Goal: Information Seeking & Learning: Learn about a topic

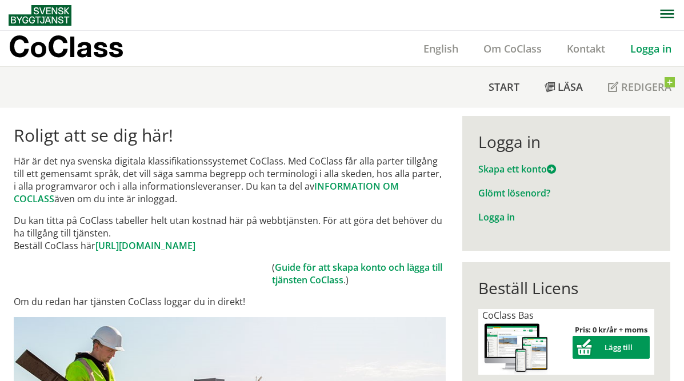
scroll to position [9, 0]
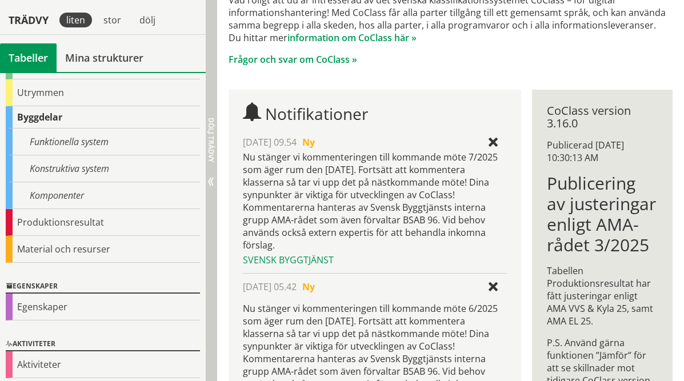
scroll to position [171, 0]
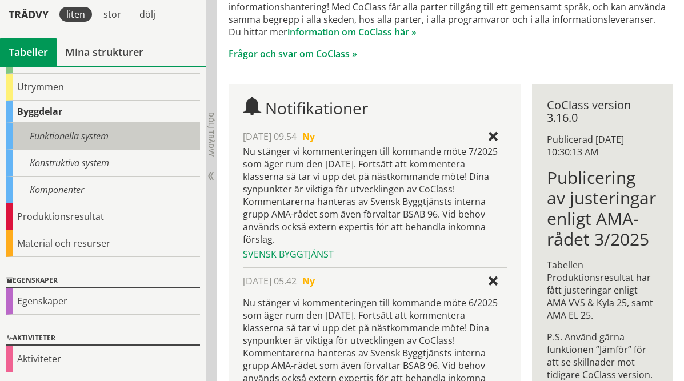
click at [99, 131] on div "Funktionella system" at bounding box center [103, 136] width 194 height 27
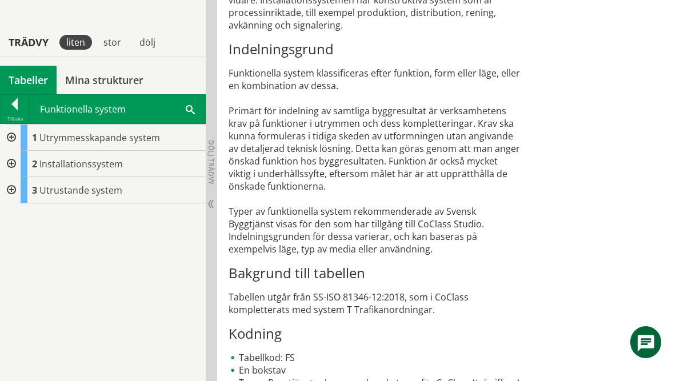
scroll to position [661, 0]
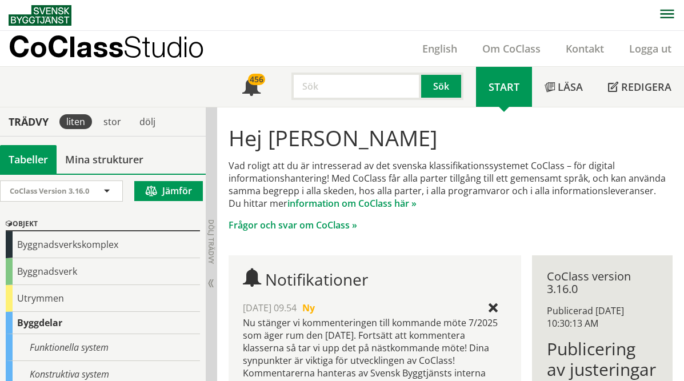
scroll to position [107, 0]
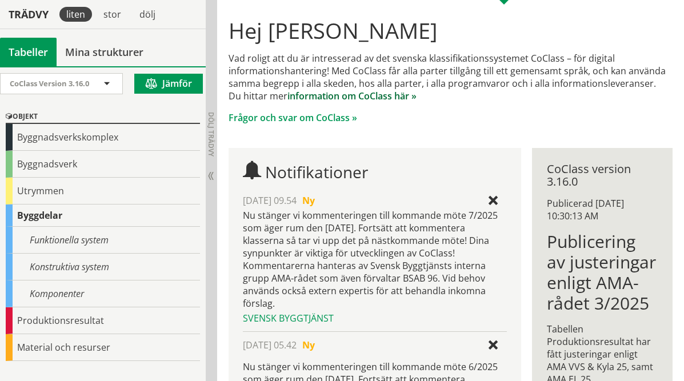
click at [384, 95] on link "information om CoClass här »" at bounding box center [351, 96] width 129 height 13
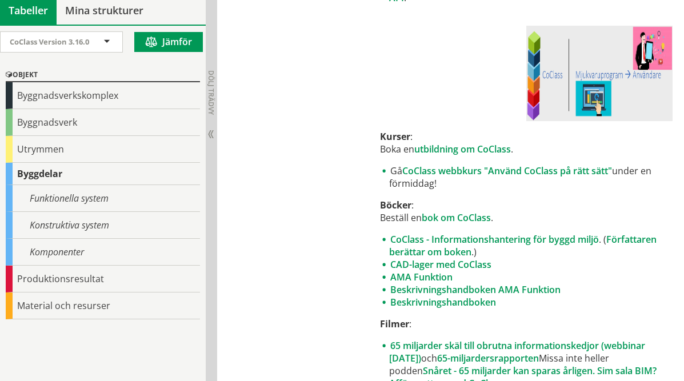
scroll to position [628, 0]
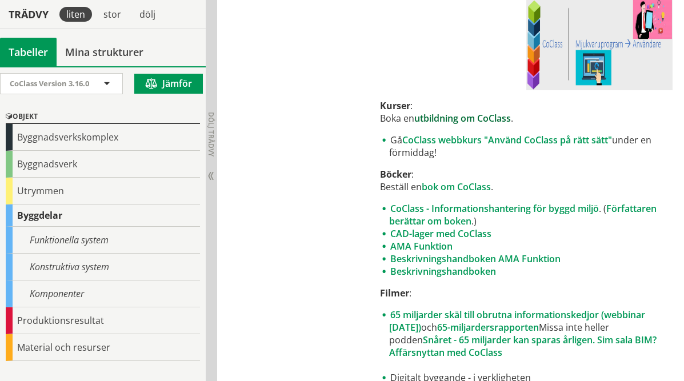
click at [500, 117] on link "utbildning om CoClass" at bounding box center [462, 118] width 97 height 13
